Goal: Communication & Community: Answer question/provide support

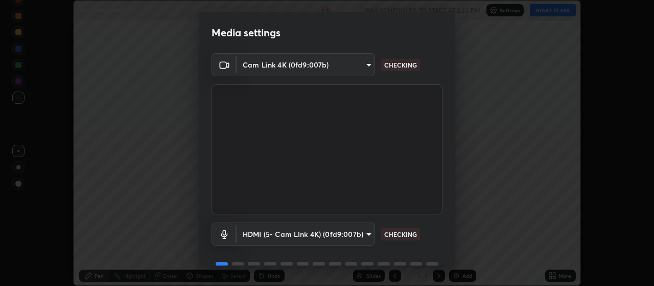
scroll to position [50, 0]
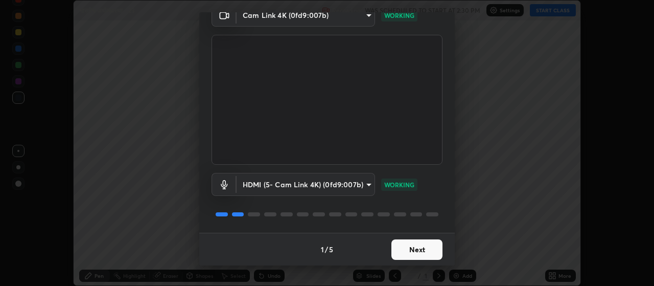
click at [411, 249] on button "Next" at bounding box center [417, 249] width 51 height 20
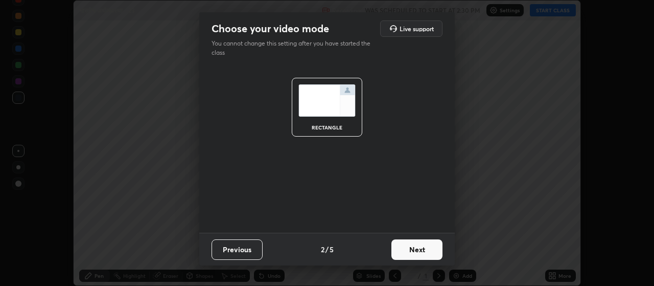
click at [415, 250] on button "Next" at bounding box center [417, 249] width 51 height 20
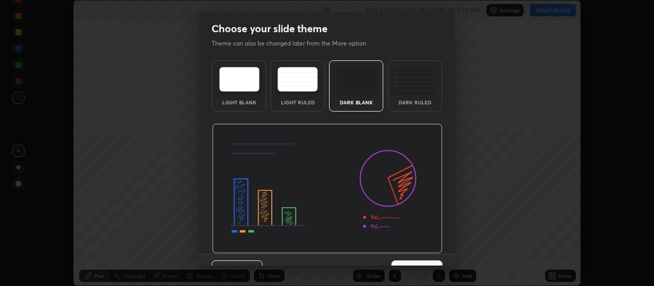
click at [422, 253] on img at bounding box center [327, 189] width 231 height 130
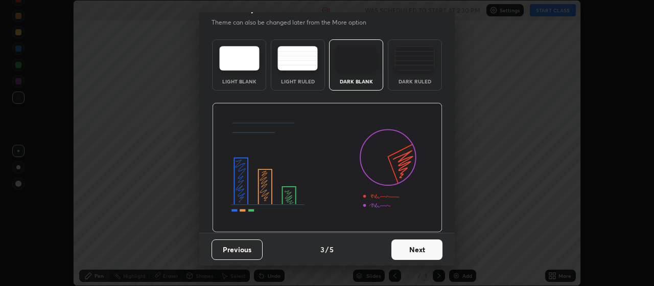
click at [417, 253] on button "Next" at bounding box center [417, 249] width 51 height 20
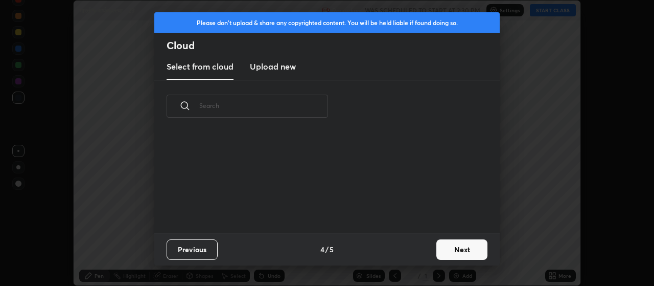
click at [462, 251] on button "Next" at bounding box center [462, 249] width 51 height 20
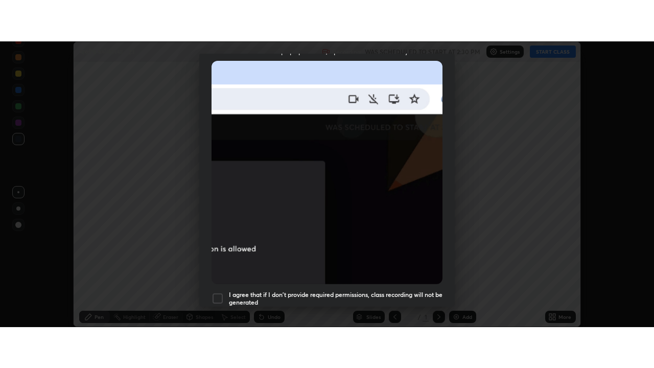
scroll to position [258, 0]
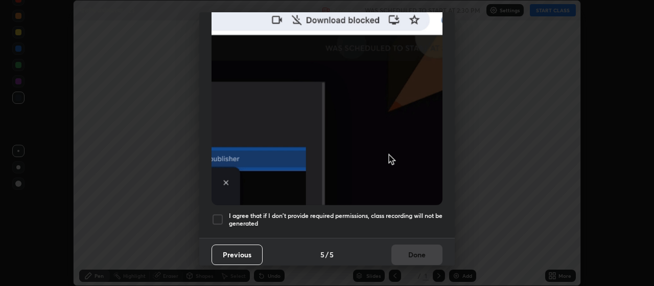
click at [221, 217] on div at bounding box center [218, 219] width 12 height 12
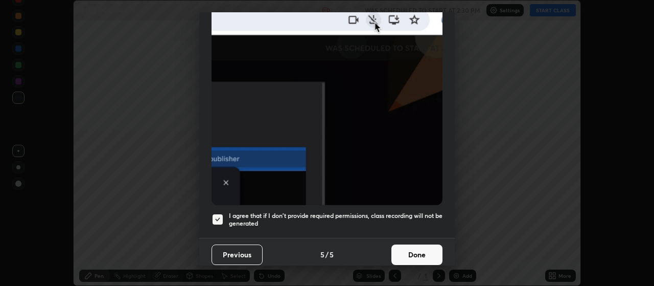
click at [422, 251] on button "Done" at bounding box center [417, 254] width 51 height 20
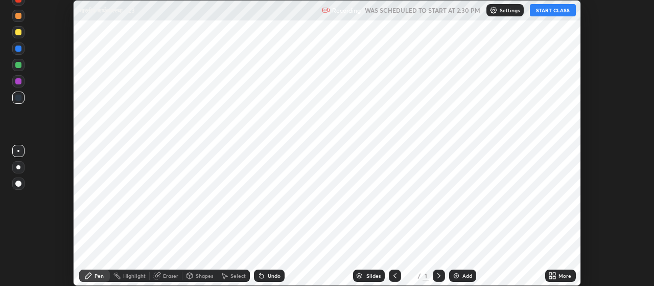
click at [466, 273] on div "Add" at bounding box center [468, 275] width 10 height 5
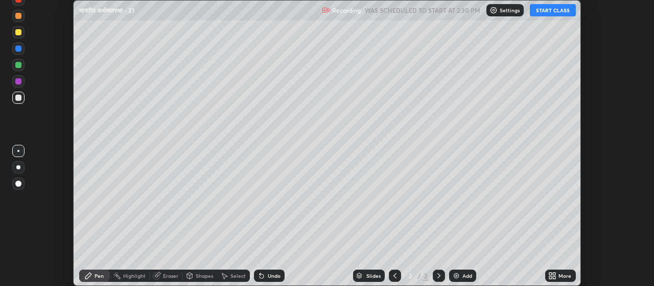
click at [552, 276] on icon at bounding box center [553, 275] width 8 height 8
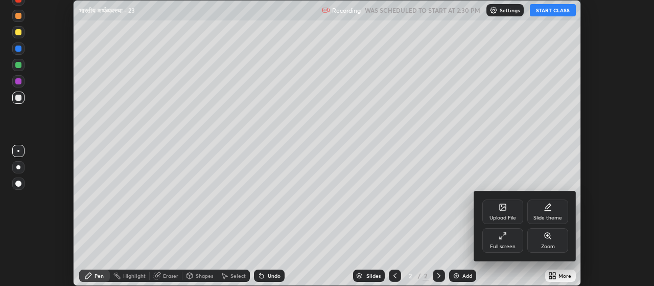
click at [485, 237] on div "Full screen" at bounding box center [503, 240] width 41 height 25
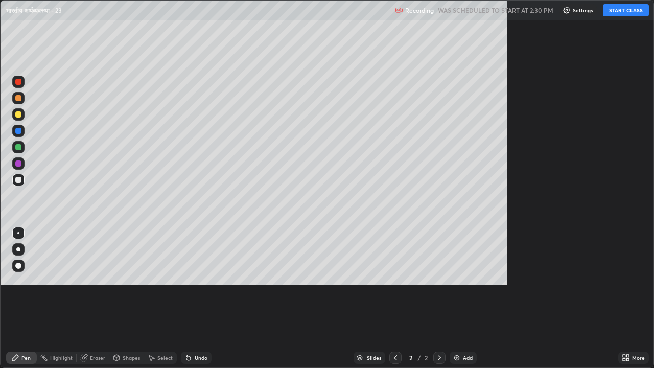
scroll to position [368, 654]
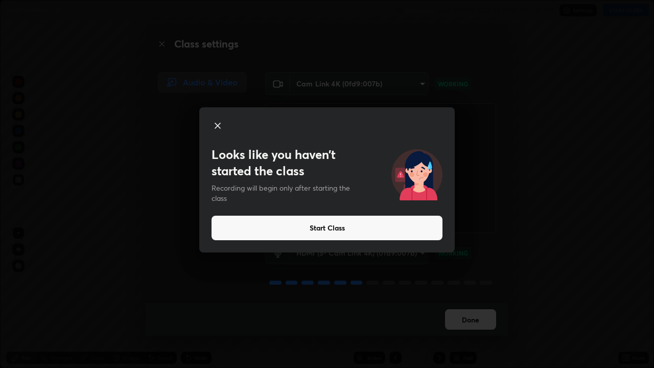
click at [334, 229] on button "Start Class" at bounding box center [327, 228] width 231 height 25
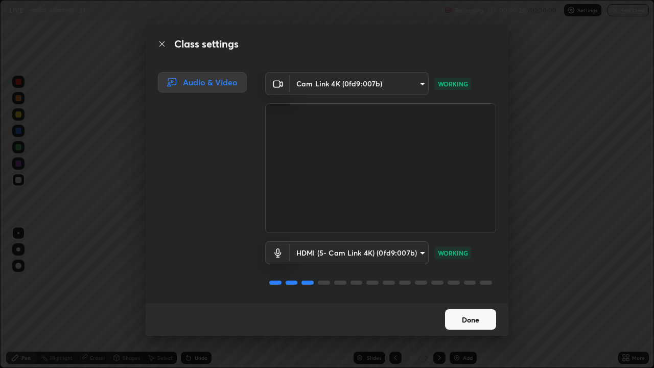
click at [460, 285] on button "Done" at bounding box center [470, 319] width 51 height 20
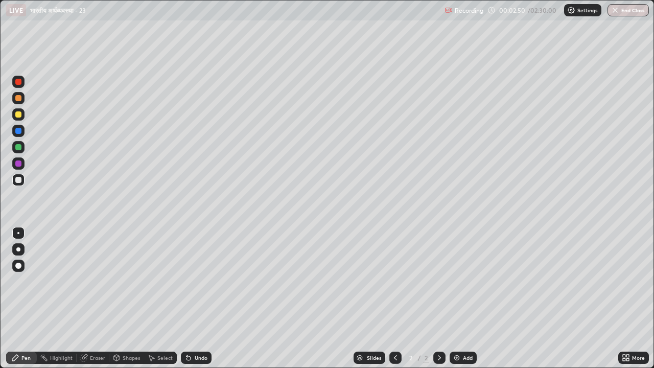
click at [19, 113] on div at bounding box center [18, 114] width 6 height 6
click at [18, 179] on div at bounding box center [18, 180] width 6 height 6
click at [456, 285] on img at bounding box center [457, 358] width 8 height 8
click at [455, 285] on img at bounding box center [457, 358] width 8 height 8
click at [394, 285] on icon at bounding box center [396, 358] width 8 height 8
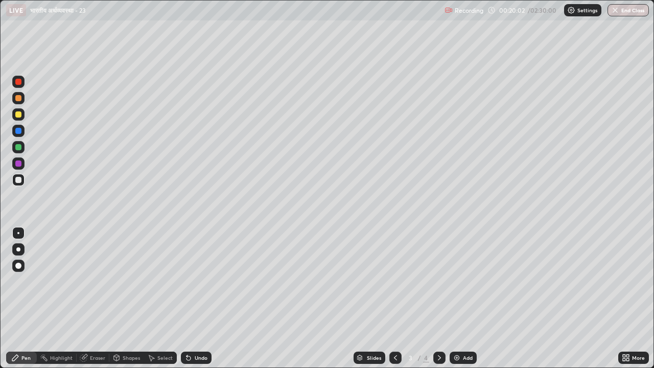
click at [438, 285] on icon at bounding box center [440, 358] width 8 height 8
click at [20, 116] on div at bounding box center [18, 114] width 6 height 6
click at [453, 285] on img at bounding box center [457, 358] width 8 height 8
click at [19, 179] on div at bounding box center [18, 180] width 6 height 6
click at [456, 285] on img at bounding box center [457, 358] width 8 height 8
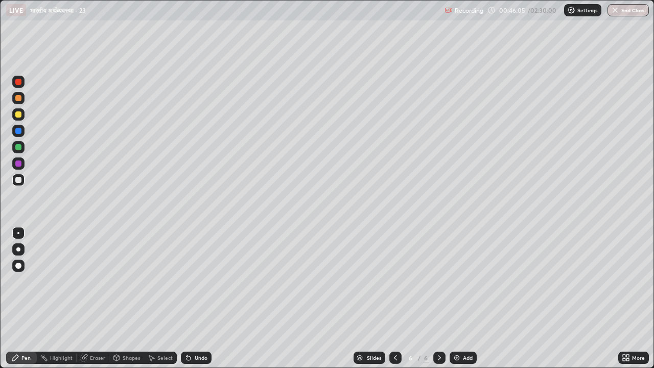
click at [455, 285] on img at bounding box center [457, 358] width 8 height 8
click at [454, 285] on img at bounding box center [457, 358] width 8 height 8
click at [393, 285] on icon at bounding box center [396, 358] width 8 height 8
click at [454, 285] on img at bounding box center [457, 358] width 8 height 8
click at [394, 285] on icon at bounding box center [395, 357] width 3 height 5
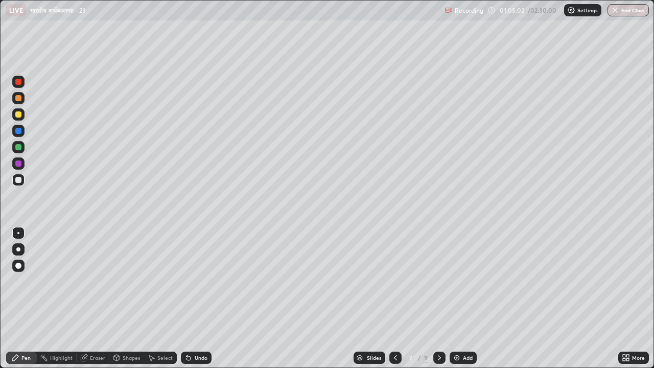
click at [441, 285] on icon at bounding box center [440, 358] width 8 height 8
click at [455, 285] on img at bounding box center [457, 358] width 8 height 8
click at [199, 285] on div "Undo" at bounding box center [201, 357] width 13 height 5
click at [17, 117] on div at bounding box center [18, 114] width 6 height 6
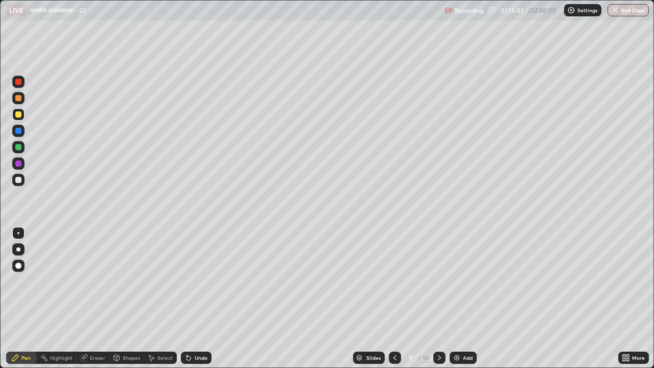
click at [18, 180] on div at bounding box center [18, 180] width 6 height 6
click at [456, 285] on img at bounding box center [457, 358] width 8 height 8
click at [437, 285] on icon at bounding box center [440, 358] width 8 height 8
click at [432, 285] on div "11 / 11" at bounding box center [418, 358] width 56 height 20
click at [394, 285] on icon at bounding box center [395, 357] width 3 height 5
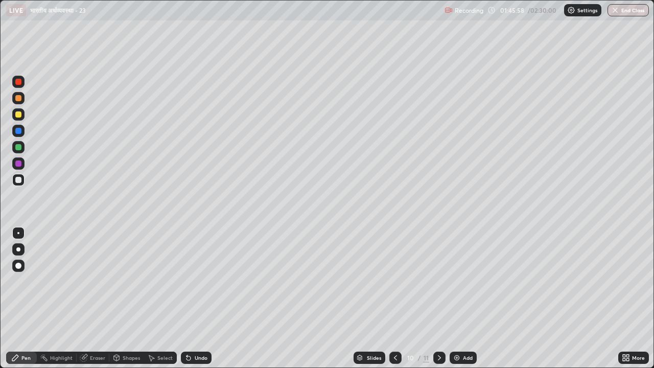
click at [390, 285] on div at bounding box center [396, 358] width 12 height 12
click at [438, 285] on icon at bounding box center [439, 357] width 3 height 5
click at [396, 285] on icon at bounding box center [395, 357] width 3 height 5
click at [393, 285] on icon at bounding box center [396, 358] width 8 height 8
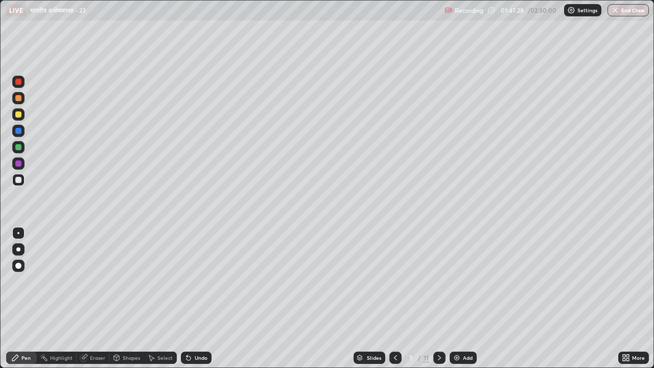
click at [437, 285] on icon at bounding box center [440, 358] width 8 height 8
click at [438, 285] on icon at bounding box center [440, 358] width 8 height 8
click at [434, 285] on div at bounding box center [440, 358] width 12 height 12
click at [439, 285] on icon at bounding box center [440, 358] width 8 height 8
click at [397, 285] on icon at bounding box center [396, 358] width 8 height 8
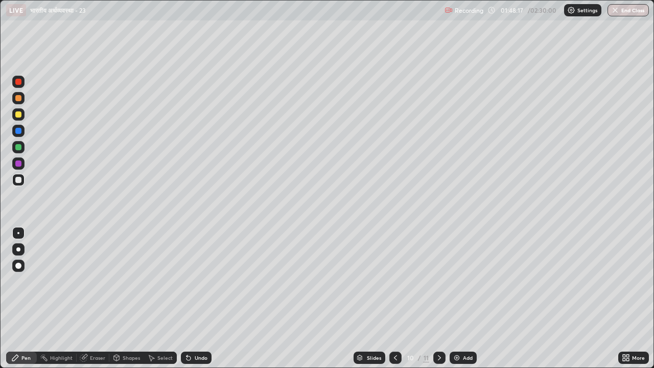
click at [399, 285] on div at bounding box center [396, 358] width 12 height 12
click at [438, 285] on icon at bounding box center [439, 357] width 3 height 5
click at [439, 285] on icon at bounding box center [440, 358] width 8 height 8
click at [442, 285] on icon at bounding box center [440, 358] width 8 height 8
click at [456, 285] on img at bounding box center [457, 358] width 8 height 8
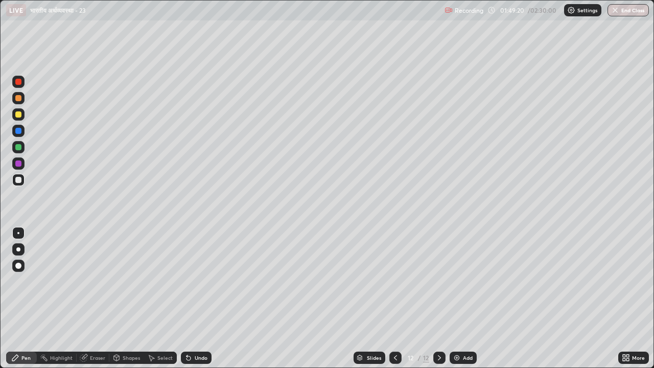
click at [19, 116] on div at bounding box center [18, 114] width 6 height 6
click at [394, 285] on icon at bounding box center [396, 358] width 8 height 8
click at [392, 285] on icon at bounding box center [396, 358] width 8 height 8
click at [439, 285] on icon at bounding box center [439, 357] width 3 height 5
click at [437, 285] on icon at bounding box center [440, 358] width 8 height 8
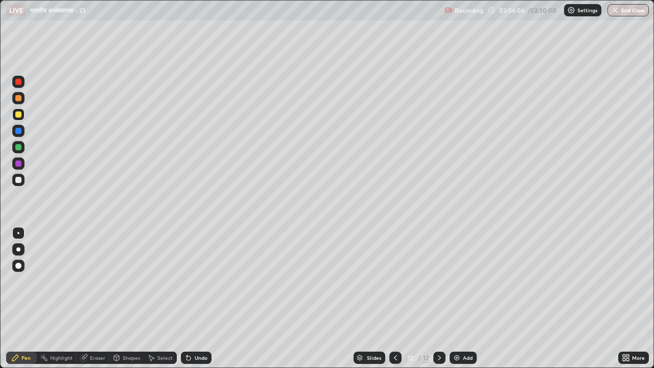
click at [18, 183] on div at bounding box center [18, 180] width 6 height 6
click at [198, 285] on div "Undo" at bounding box center [196, 358] width 31 height 12
click at [200, 285] on div "Undo" at bounding box center [194, 358] width 35 height 20
click at [198, 285] on div "Undo" at bounding box center [201, 357] width 13 height 5
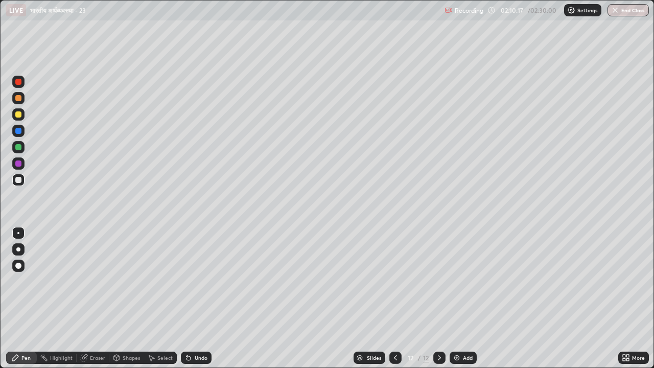
click at [198, 285] on div "Undo" at bounding box center [201, 357] width 13 height 5
click at [96, 285] on div "Eraser" at bounding box center [97, 357] width 15 height 5
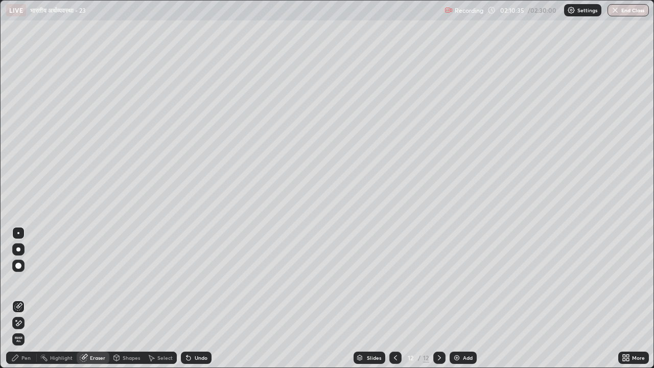
click at [25, 285] on div "Pen" at bounding box center [21, 358] width 31 height 12
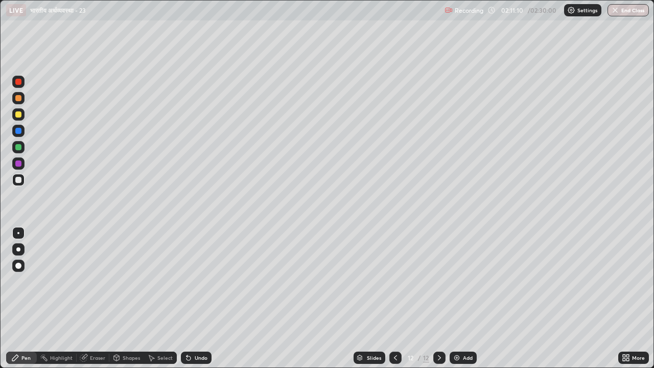
click at [198, 285] on div "Undo" at bounding box center [201, 357] width 13 height 5
click at [203, 285] on div "Undo" at bounding box center [201, 357] width 13 height 5
click at [438, 285] on icon at bounding box center [439, 357] width 3 height 5
click at [456, 285] on img at bounding box center [457, 358] width 8 height 8
click at [196, 285] on div "Undo" at bounding box center [196, 358] width 31 height 12
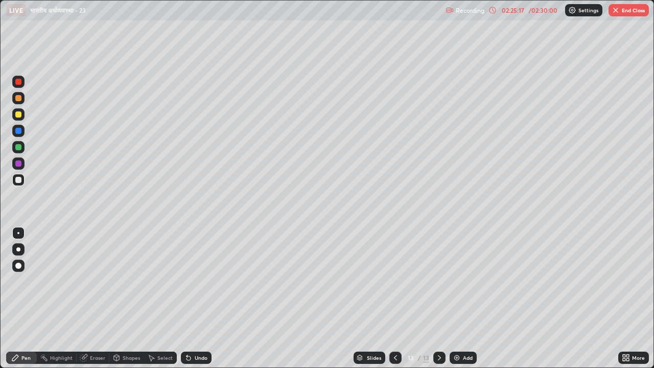
click at [624, 14] on button "End Class" at bounding box center [629, 10] width 40 height 12
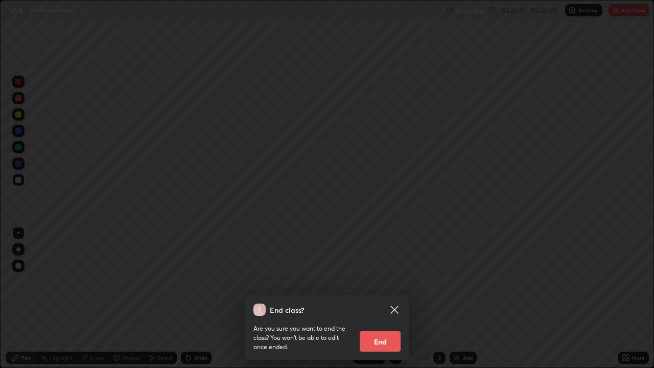
click at [385, 285] on button "End" at bounding box center [380, 341] width 41 height 20
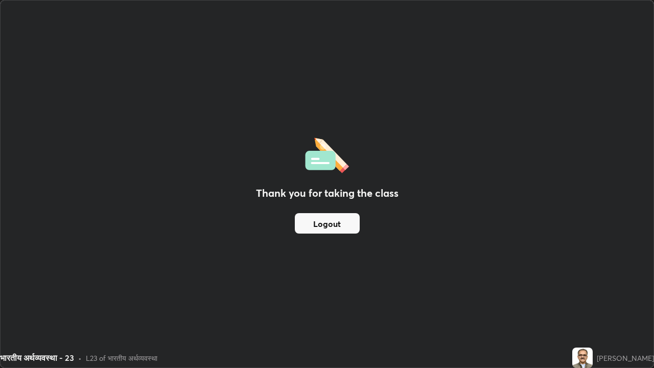
click at [342, 222] on button "Logout" at bounding box center [327, 223] width 65 height 20
click at [340, 223] on button "Logout" at bounding box center [327, 223] width 65 height 20
click at [339, 224] on button "Logout" at bounding box center [327, 223] width 65 height 20
